Goal: Task Accomplishment & Management: Manage account settings

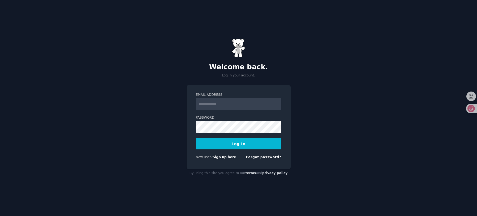
drag, startPoint x: 0, startPoint y: 0, endPoint x: 260, endPoint y: 104, distance: 280.0
click at [260, 104] on input "Email Address" at bounding box center [238, 104] width 85 height 12
type input "**********"
click at [239, 144] on button "Log In" at bounding box center [238, 143] width 85 height 11
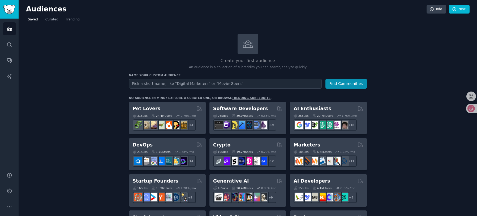
click at [66, 22] on span "Trending" at bounding box center [73, 19] width 14 height 5
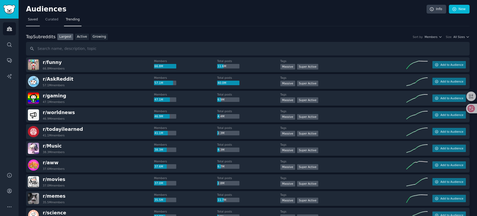
click at [32, 24] on link "Saved" at bounding box center [33, 20] width 14 height 11
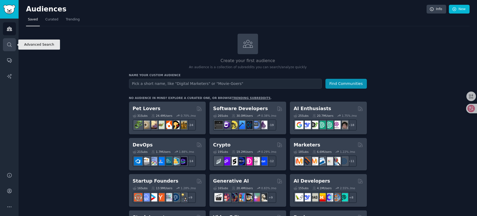
click at [11, 43] on icon "Sidebar" at bounding box center [10, 45] width 6 height 6
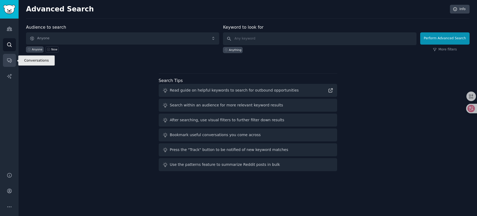
click at [11, 57] on link "Conversations" at bounding box center [9, 60] width 13 height 13
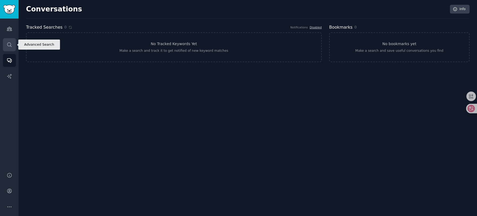
click at [11, 46] on icon "Sidebar" at bounding box center [9, 44] width 4 height 4
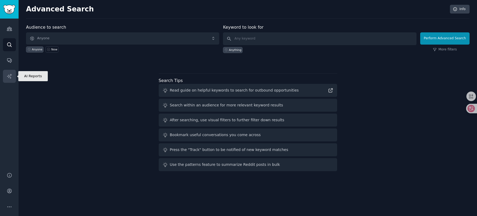
click at [10, 75] on icon "Sidebar" at bounding box center [9, 76] width 5 height 5
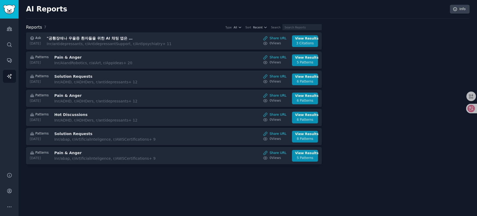
drag, startPoint x: 49, startPoint y: 39, endPoint x: 108, endPoint y: 185, distance: 157.8
click at [108, 185] on div "AI Reports Info Reports 7 Type All Sort Recent Search Ask 2025-02-24 "공황장애나 우울증…" at bounding box center [248, 108] width 458 height 216
click at [11, 190] on icon "Sidebar" at bounding box center [9, 191] width 4 height 4
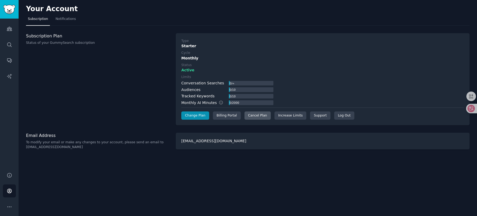
click at [245, 119] on div "Cancel Plan" at bounding box center [257, 115] width 26 height 8
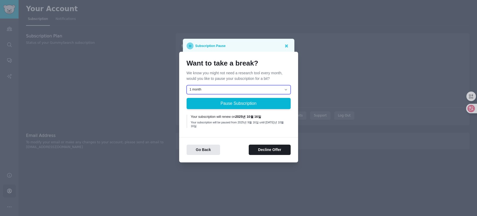
click at [284, 94] on select "1 month 2 months 3 months Choose a custom date to resume" at bounding box center [239, 89] width 104 height 9
click at [217, 76] on p "We know you might not need a research tool every month, would you like to pause…" at bounding box center [239, 75] width 104 height 11
click at [206, 145] on button "Go Back" at bounding box center [204, 150] width 34 height 10
